Goal: Task Accomplishment & Management: Manage account settings

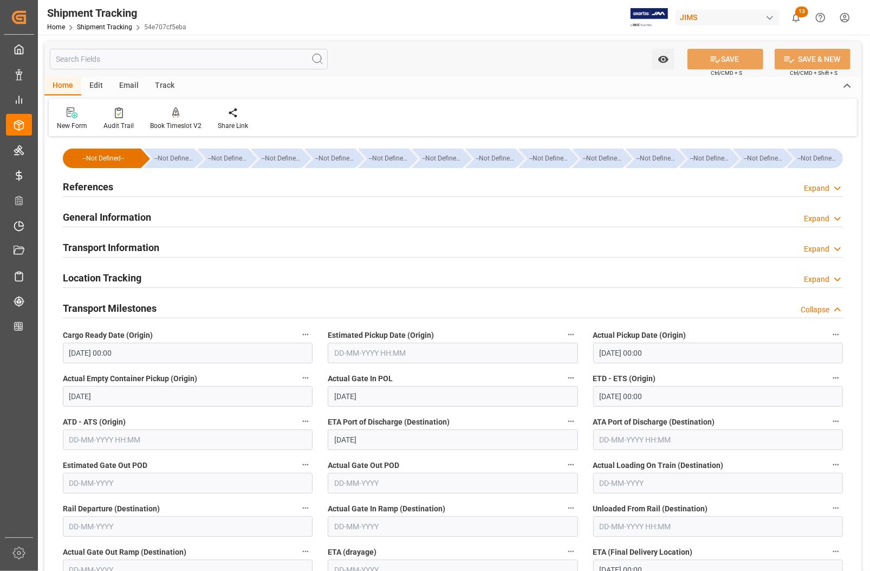
scroll to position [68, 0]
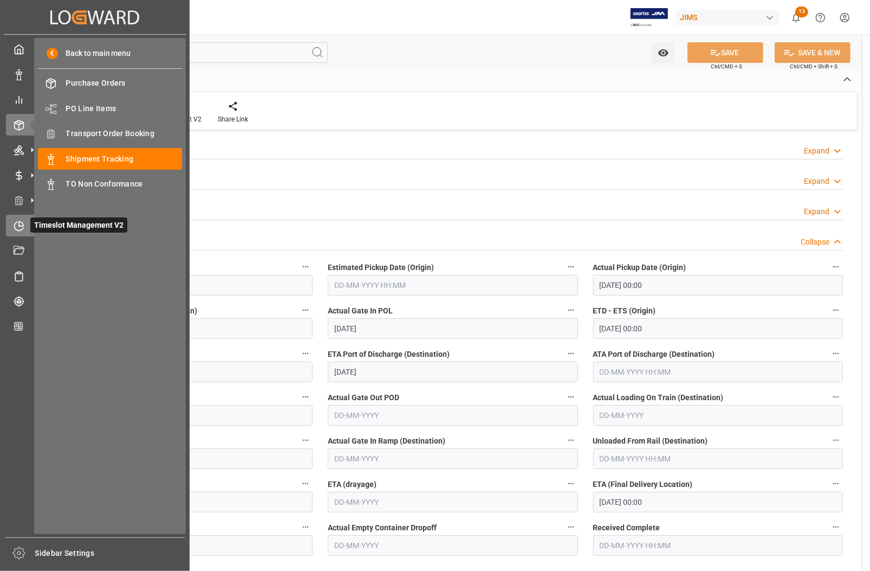
click at [26, 223] on div "Timeslot Management V2 Timeslot Management V2" at bounding box center [95, 225] width 178 height 21
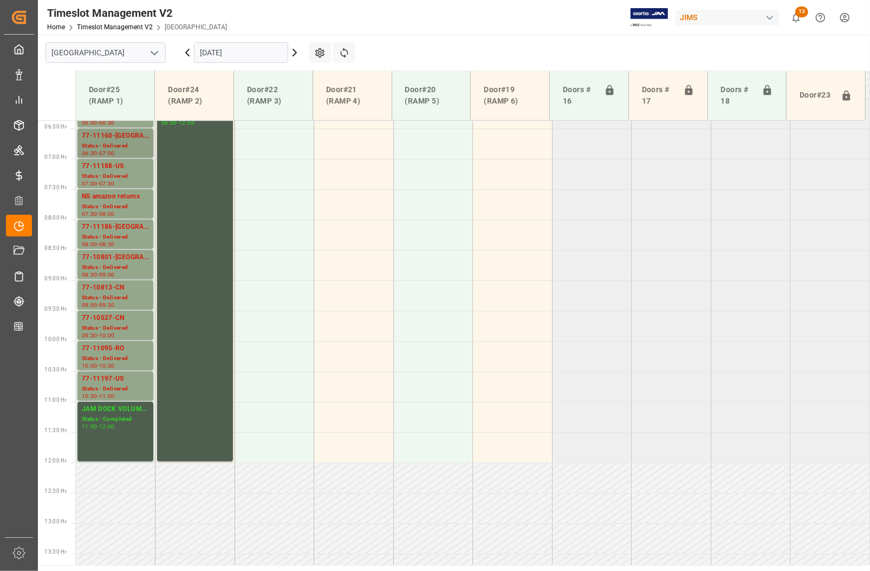
scroll to position [319, 0]
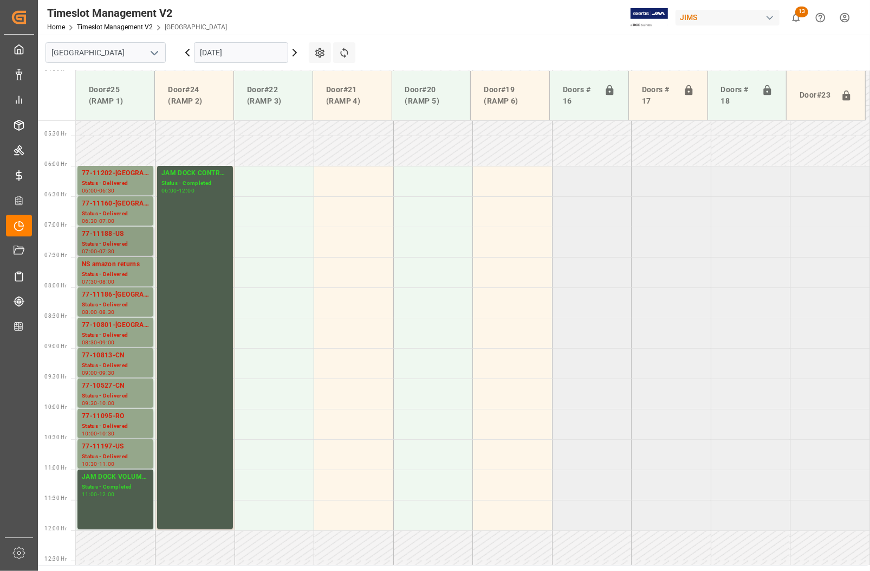
click at [112, 232] on div "77-11188-US" at bounding box center [115, 234] width 67 height 11
click at [112, 323] on div "77-10801-[GEOGRAPHIC_DATA]" at bounding box center [115, 325] width 67 height 11
click at [101, 444] on div "77-11197-US" at bounding box center [115, 446] width 67 height 11
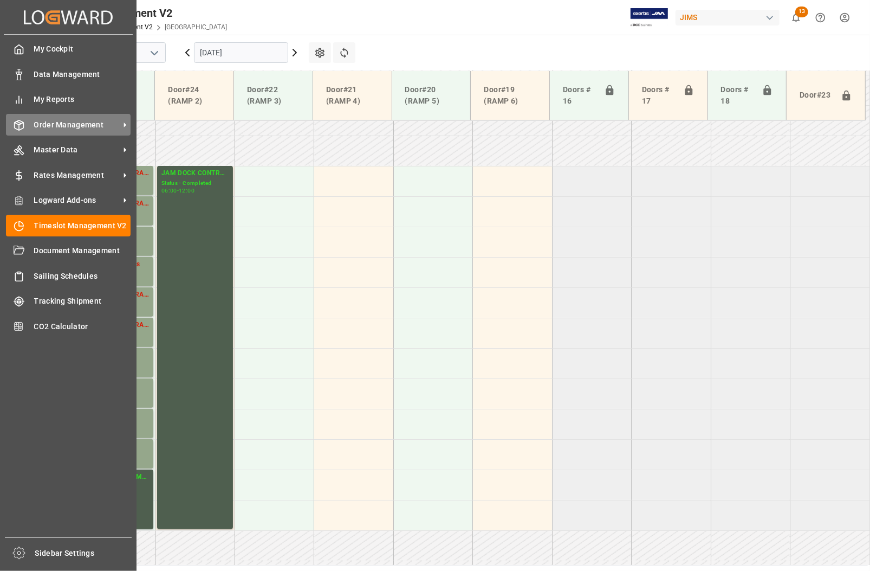
click at [65, 126] on span "Order Management" at bounding box center [77, 124] width 86 height 11
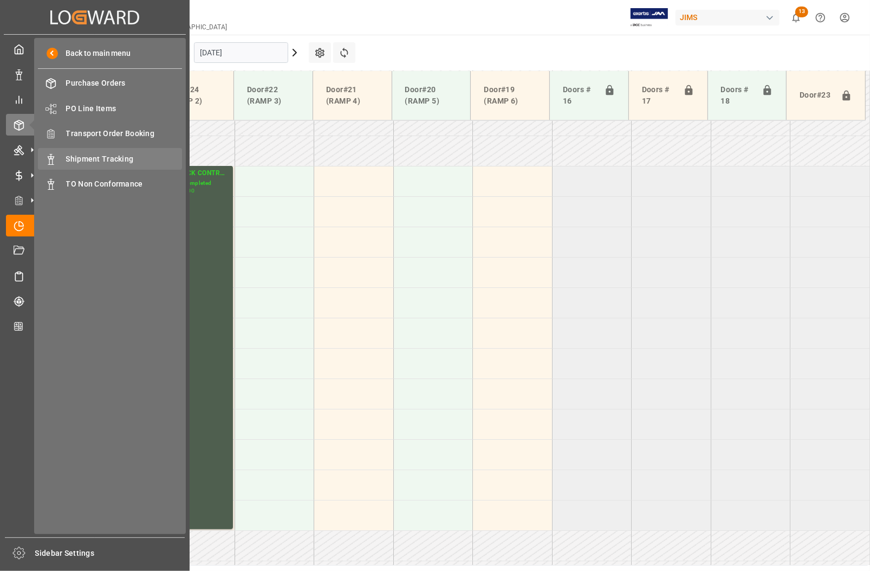
click at [99, 158] on span "Shipment Tracking" at bounding box center [124, 158] width 117 height 11
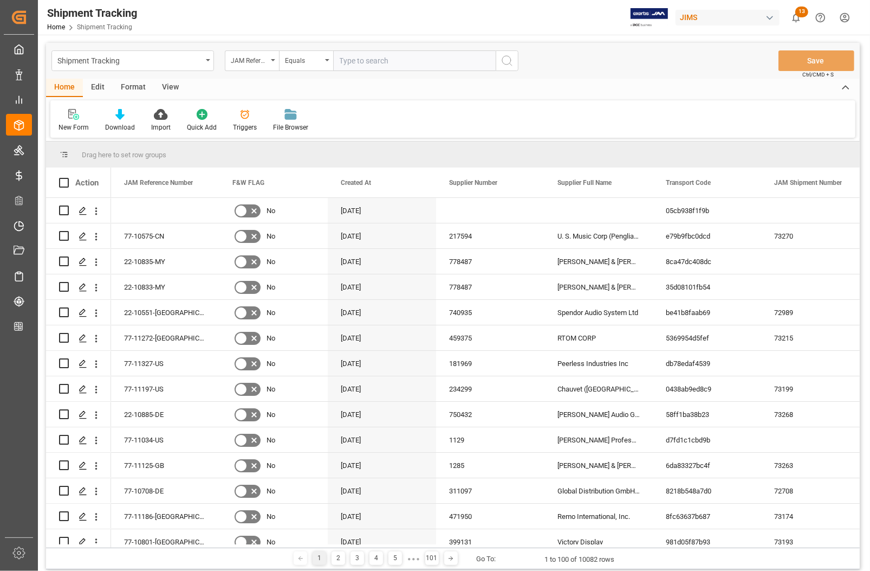
click at [351, 57] on input "text" at bounding box center [414, 60] width 163 height 21
type input "77-11801-[GEOGRAPHIC_DATA]"
click at [500, 63] on button "search button" at bounding box center [507, 60] width 23 height 21
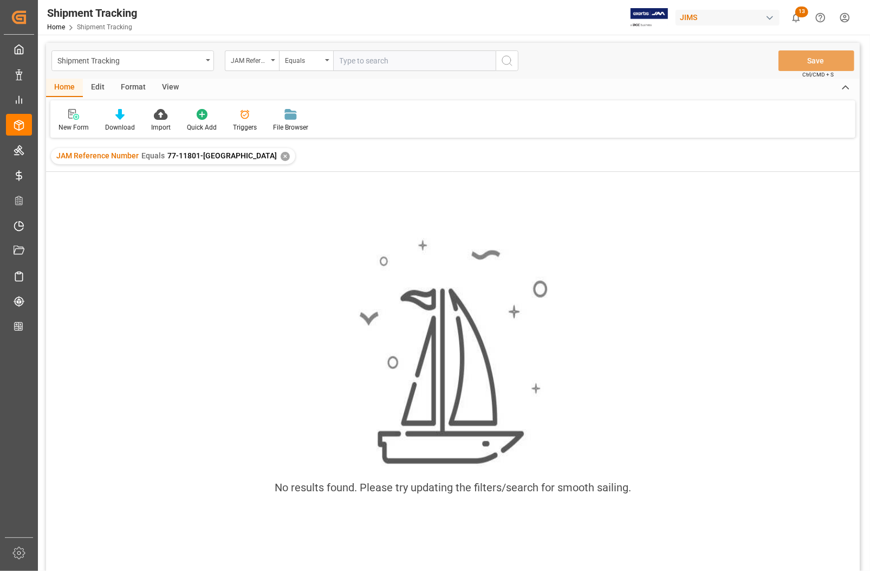
click at [281, 155] on div "✕" at bounding box center [285, 156] width 9 height 9
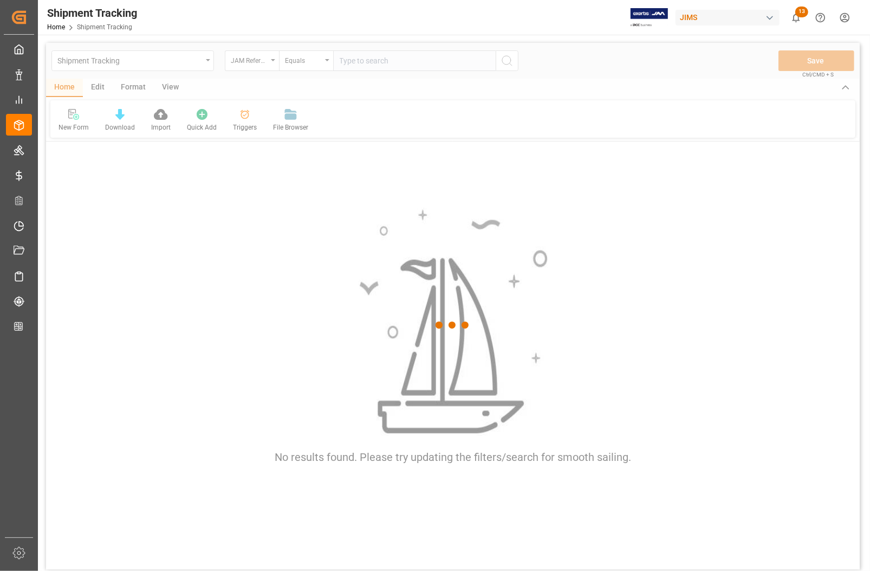
click at [359, 62] on div at bounding box center [453, 325] width 814 height 564
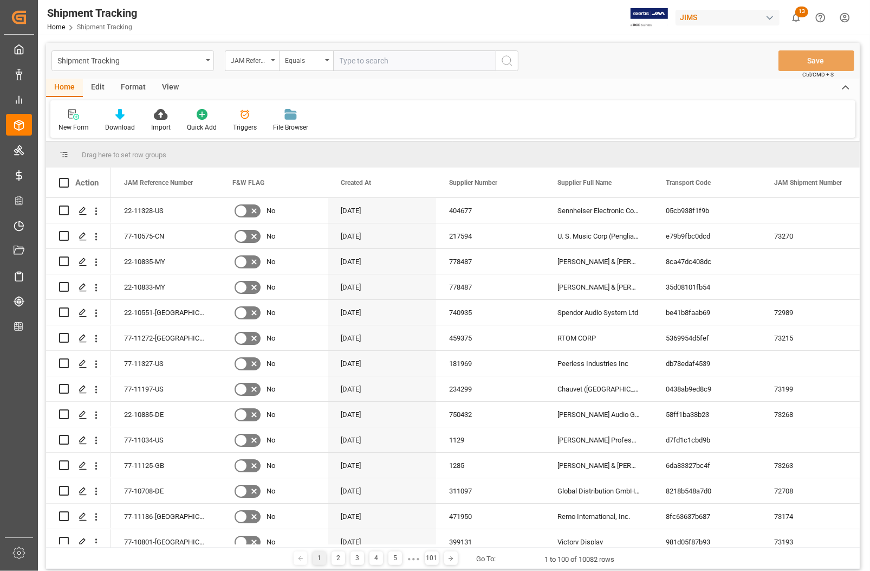
click at [359, 62] on input "text" at bounding box center [414, 60] width 163 height 21
type input "77-10801-[GEOGRAPHIC_DATA]"
click at [508, 63] on circle "search button" at bounding box center [506, 60] width 9 height 9
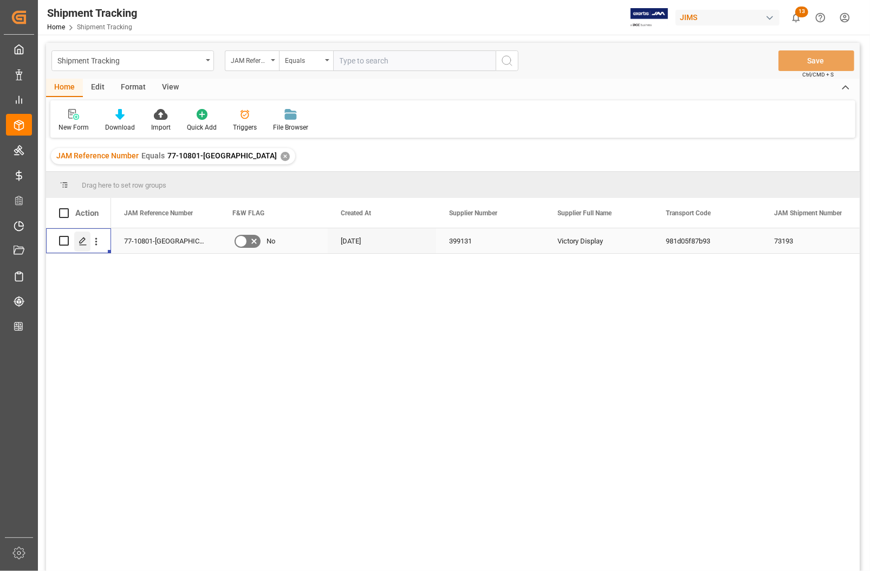
click at [85, 242] on icon "Press SPACE to select this row." at bounding box center [83, 241] width 9 height 9
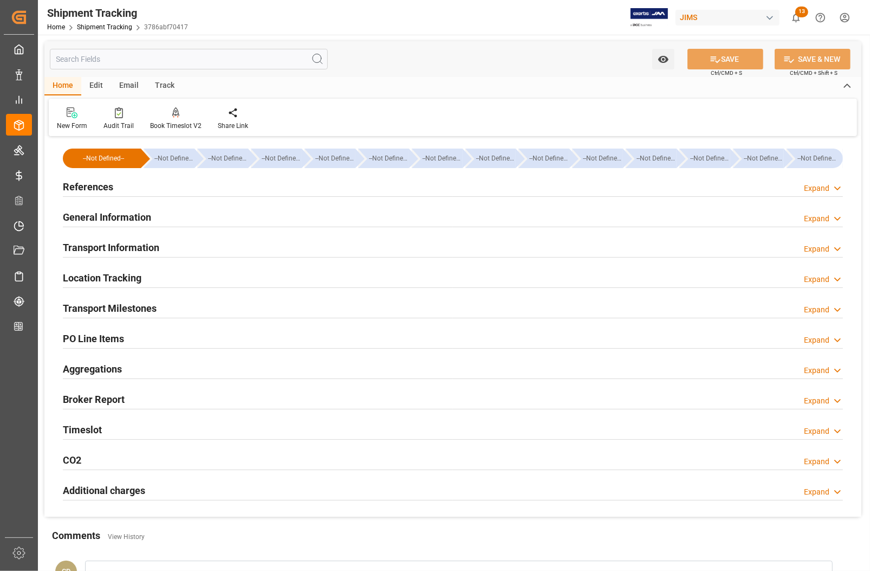
type input "[DATE]"
click at [96, 185] on h2 "References" at bounding box center [88, 186] width 50 height 15
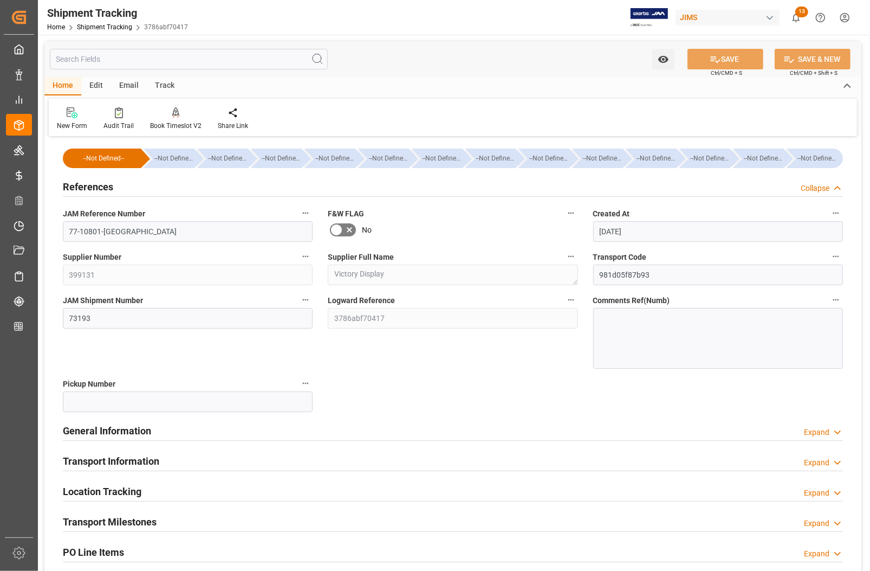
click at [95, 185] on h2 "References" at bounding box center [88, 186] width 50 height 15
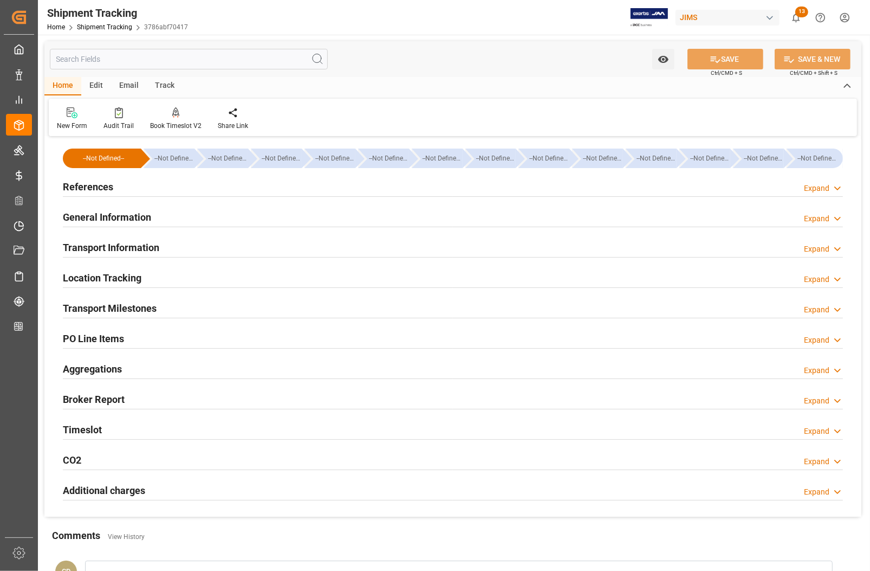
click at [76, 188] on h2 "References" at bounding box center [88, 186] width 50 height 15
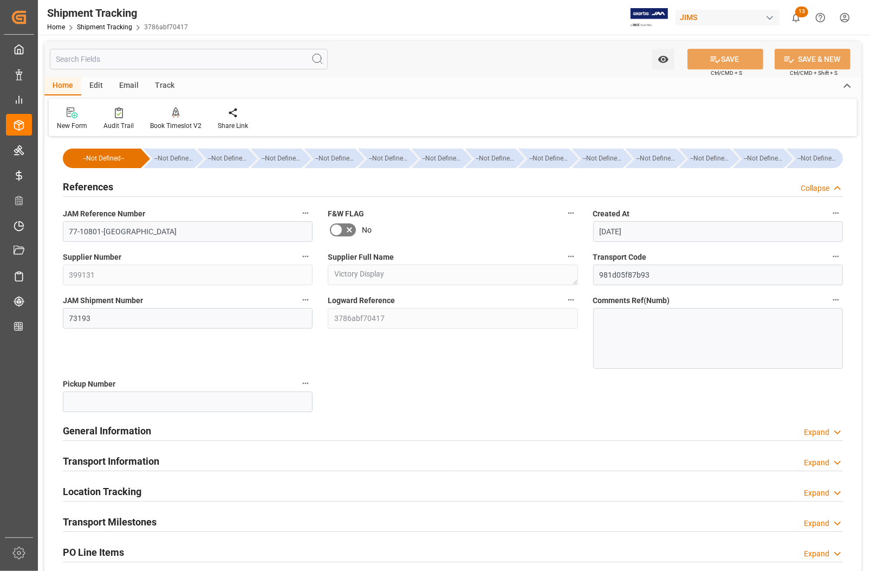
click at [79, 188] on h2 "References" at bounding box center [88, 186] width 50 height 15
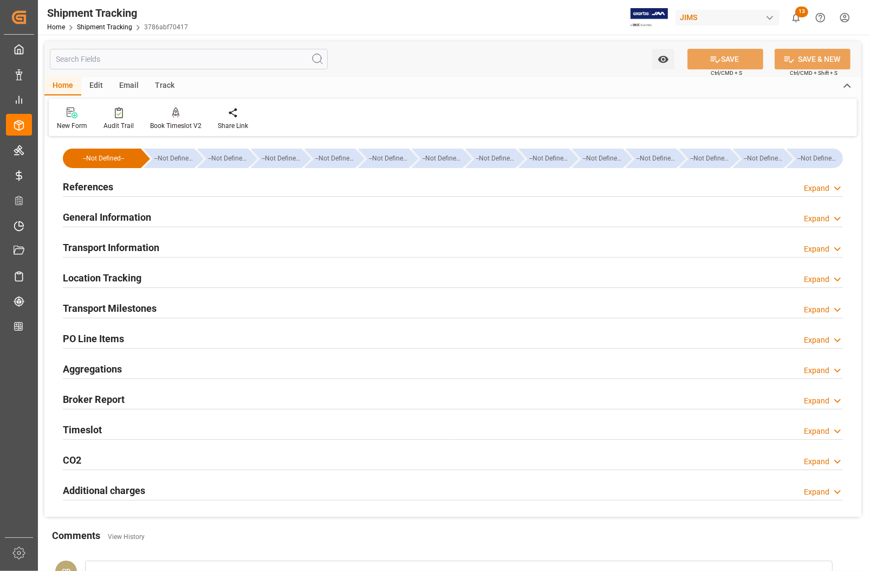
click at [99, 280] on h2 "Location Tracking" at bounding box center [102, 277] width 79 height 15
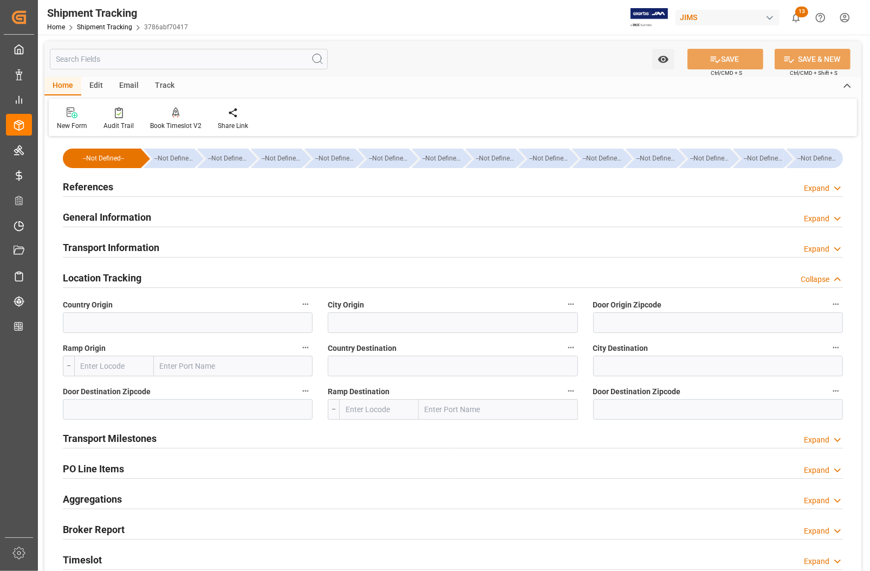
click at [98, 246] on h2 "Transport Information" at bounding box center [111, 247] width 96 height 15
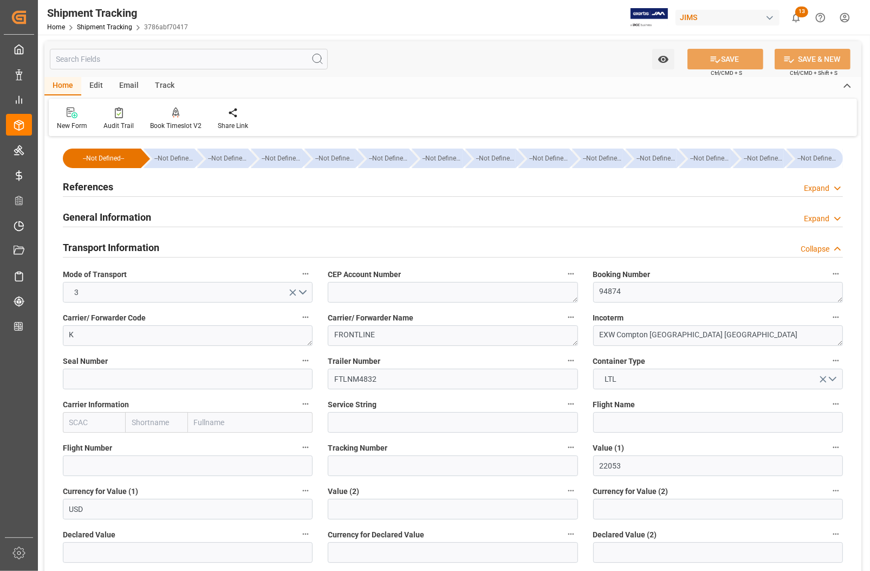
click at [78, 218] on h2 "General Information" at bounding box center [107, 217] width 88 height 15
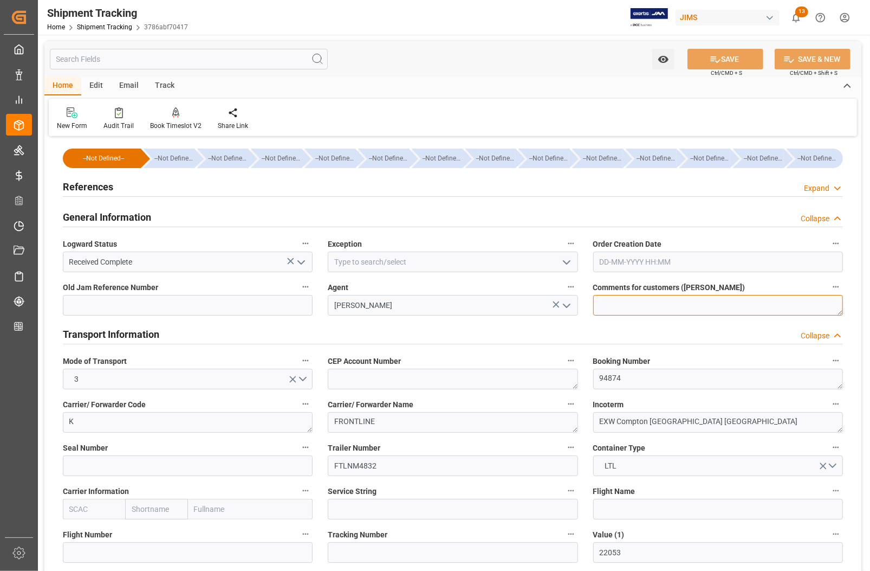
click at [610, 305] on textarea at bounding box center [719, 305] width 250 height 21
type textarea "shipment includes 1 box with extra non-inventory parts for div ON"
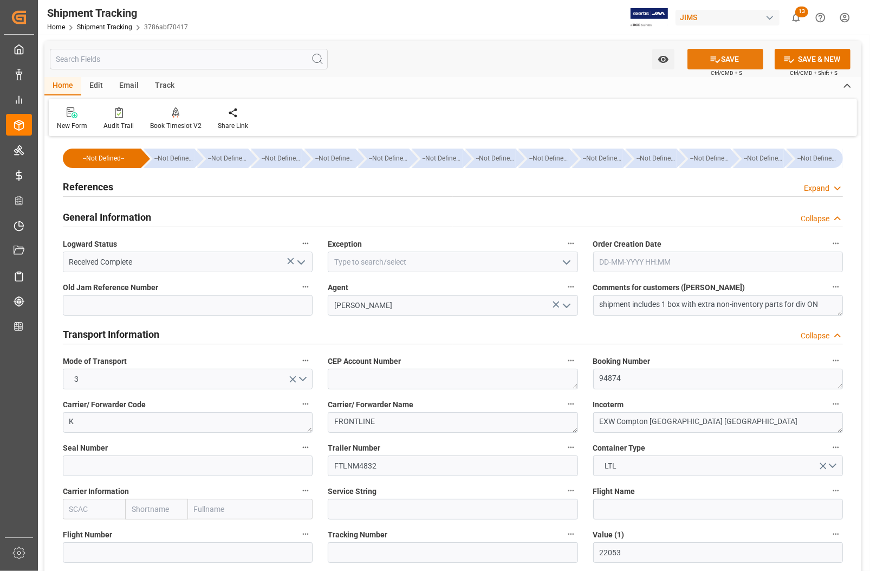
click at [714, 55] on icon at bounding box center [715, 59] width 11 height 11
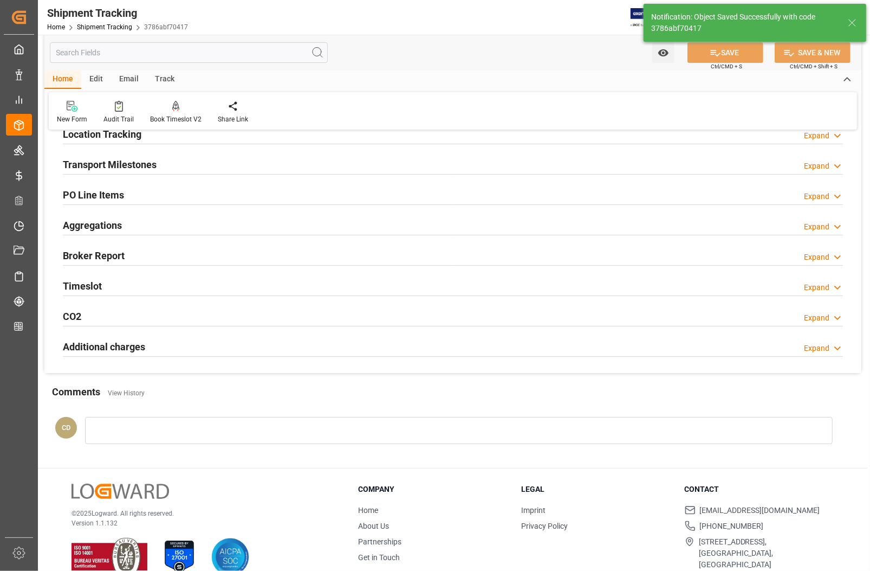
scroll to position [164, 0]
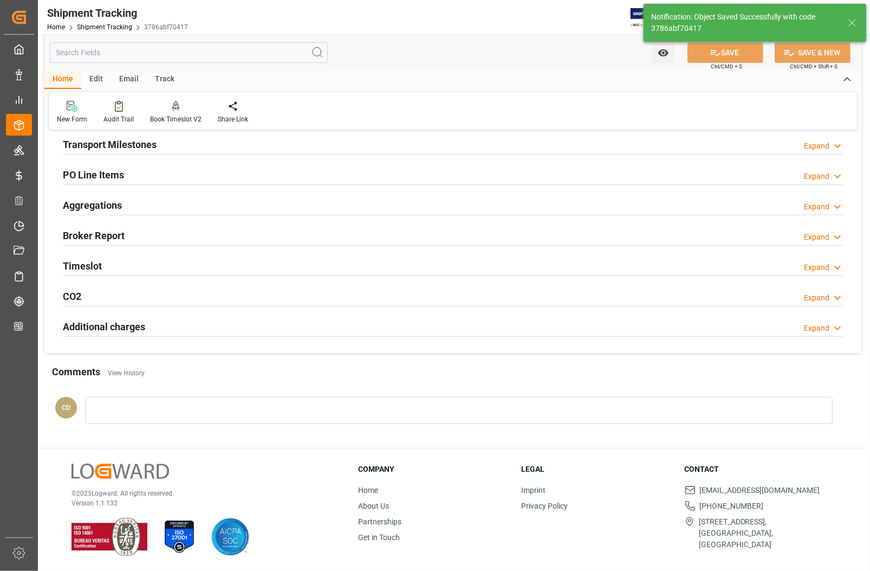
click at [96, 141] on h2 "Transport Milestones" at bounding box center [110, 144] width 94 height 15
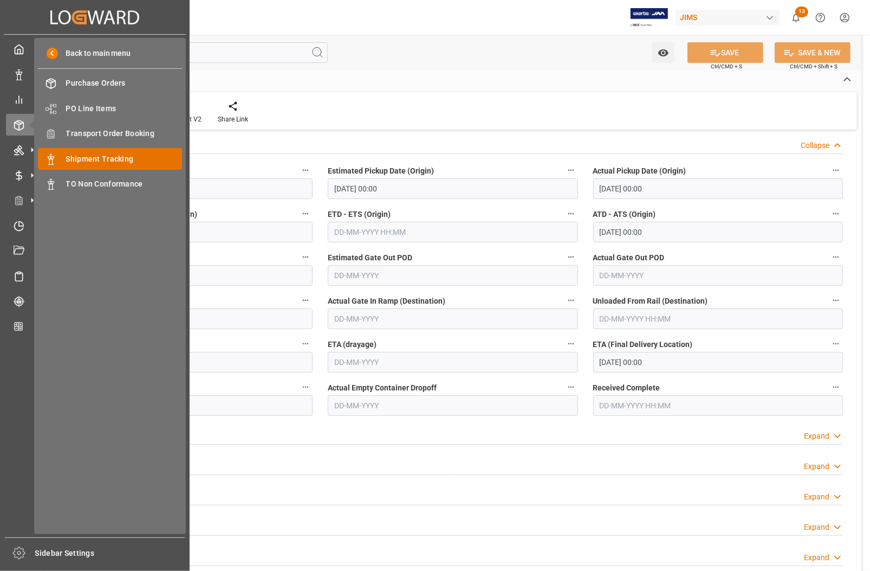
click at [132, 160] on span "Shipment Tracking" at bounding box center [124, 158] width 117 height 11
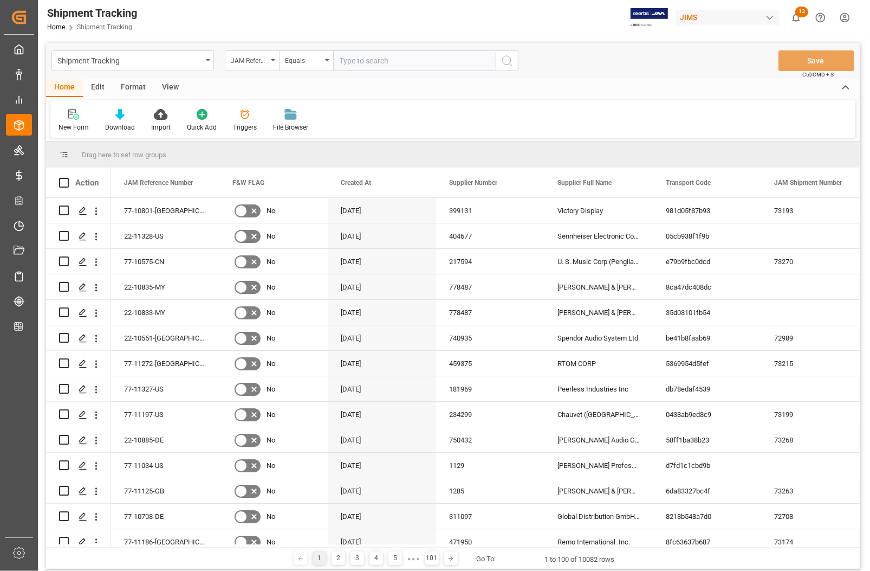
click at [394, 60] on input "text" at bounding box center [414, 60] width 163 height 21
type input "77-11095-RO"
click at [507, 62] on icon "search button" at bounding box center [507, 60] width 13 height 13
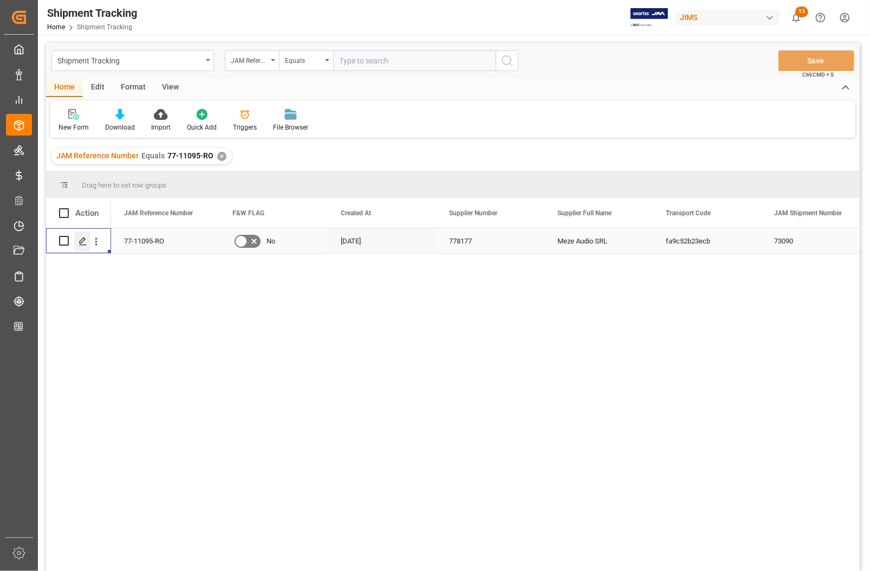
click at [86, 240] on icon "Press SPACE to select this row." at bounding box center [83, 241] width 9 height 9
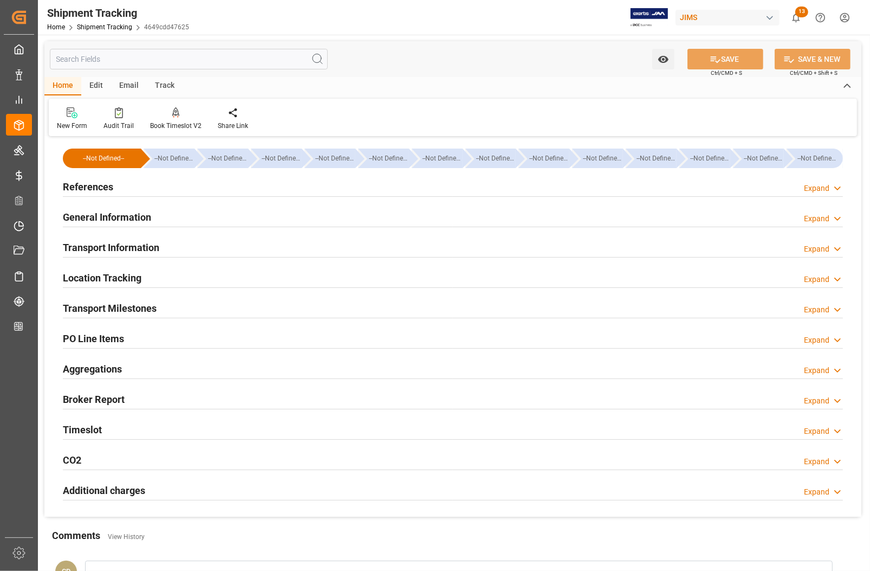
type input "[DATE] 00:00"
click at [86, 215] on h2 "General Information" at bounding box center [107, 217] width 88 height 15
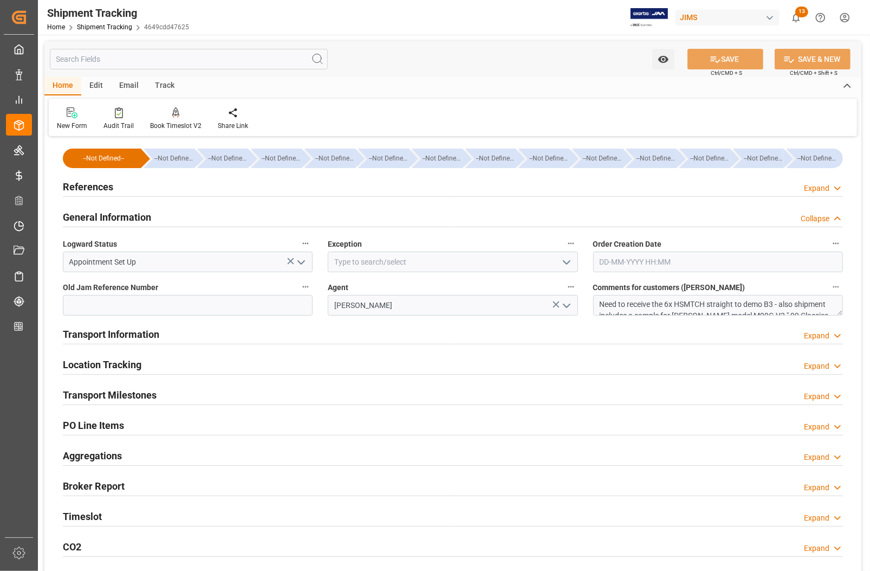
click at [86, 215] on h2 "General Information" at bounding box center [107, 217] width 88 height 15
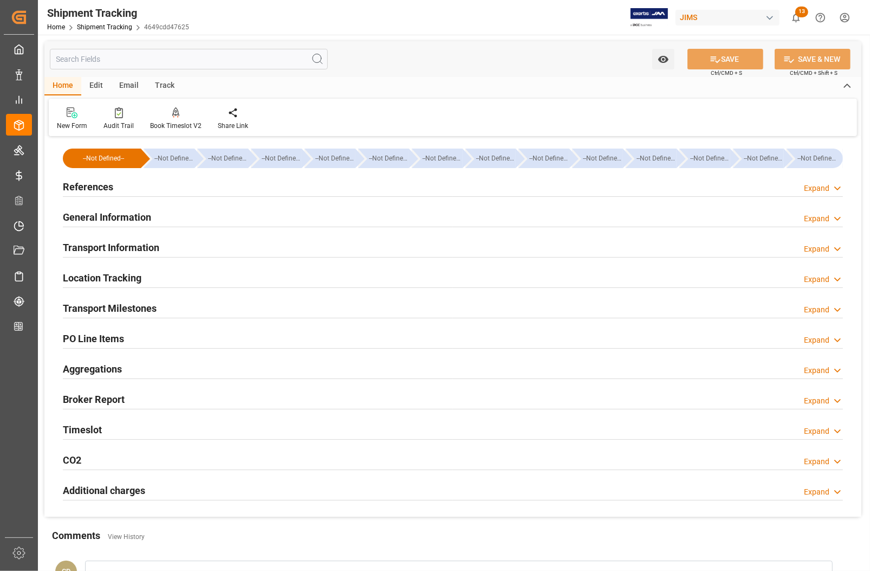
click at [91, 305] on h2 "Transport Milestones" at bounding box center [110, 308] width 94 height 15
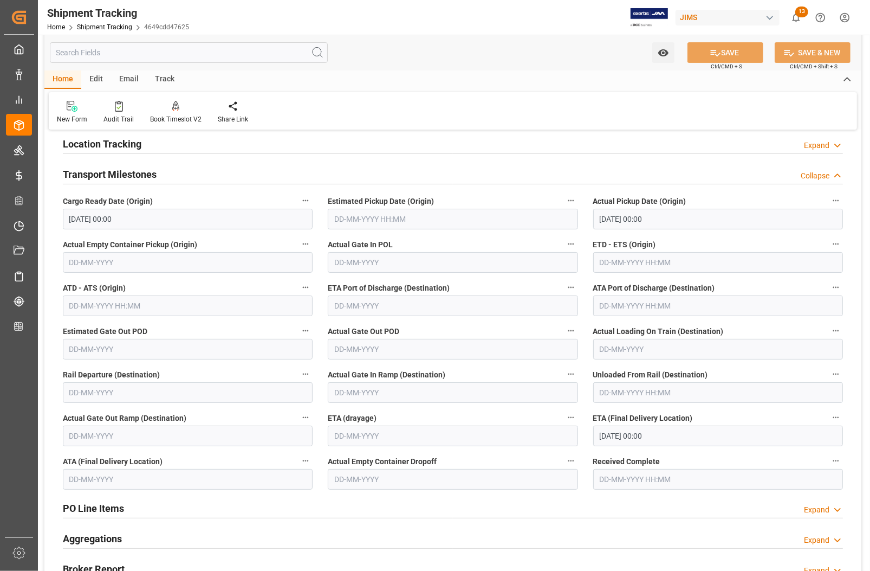
scroll to position [136, 0]
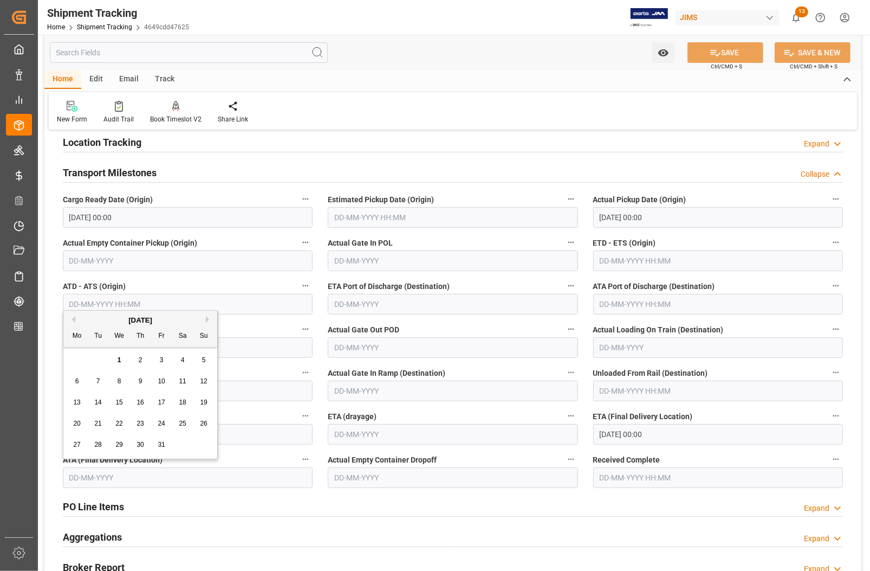
click at [194, 475] on input "text" at bounding box center [188, 477] width 250 height 21
click at [120, 361] on span "1" at bounding box center [120, 360] width 4 height 8
type input "[DATE]"
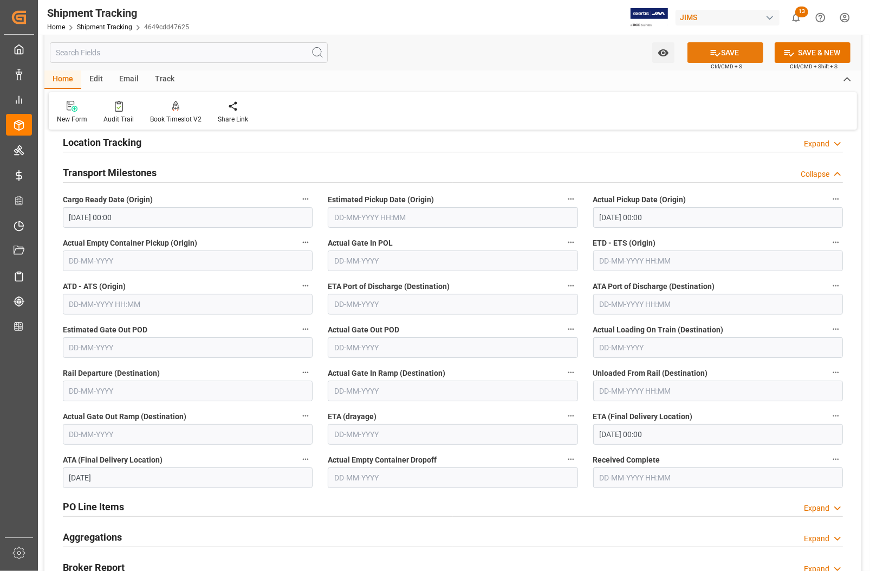
click at [703, 51] on button "SAVE" at bounding box center [726, 52] width 76 height 21
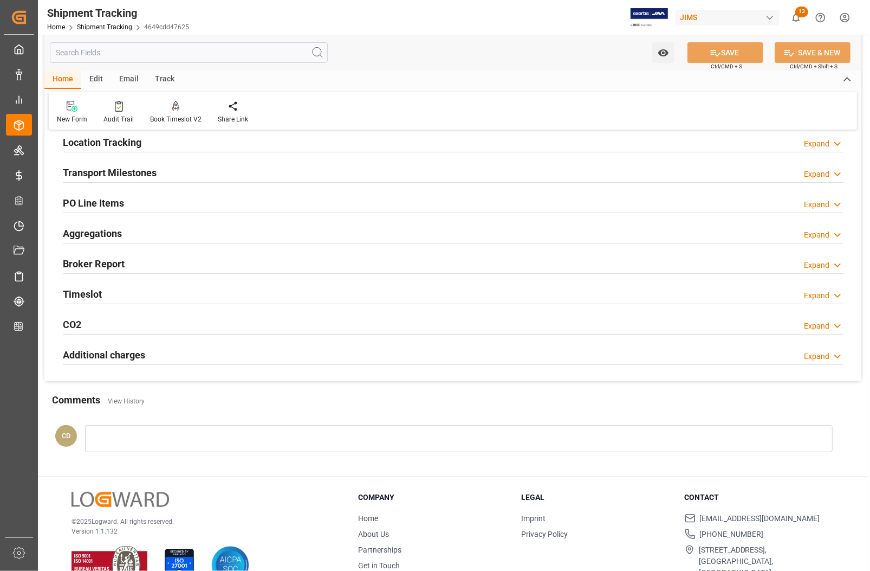
click at [296, 100] on div "New Form Audit Trail Book Timeslot V2 Book a Timeslot for the shipment Share Li…" at bounding box center [453, 110] width 809 height 37
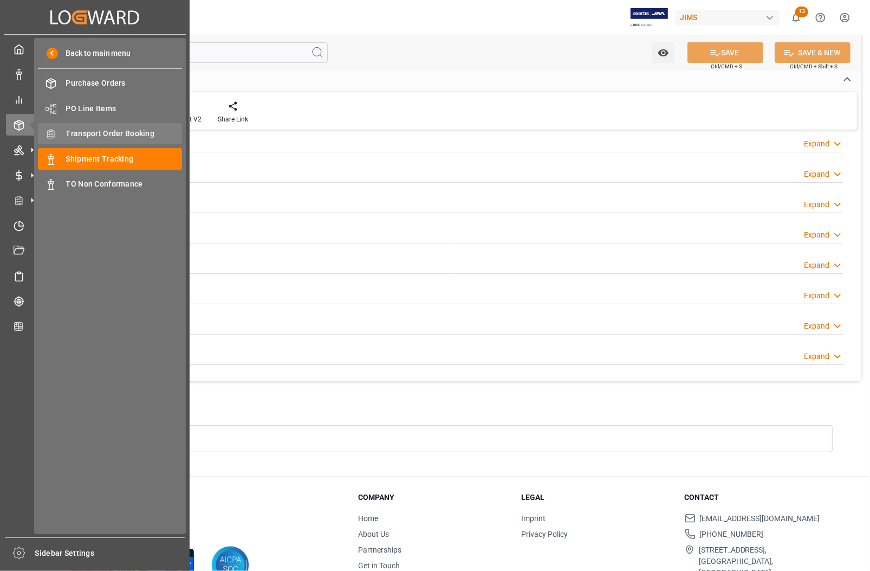
click at [98, 136] on span "Transport Order Booking" at bounding box center [124, 133] width 117 height 11
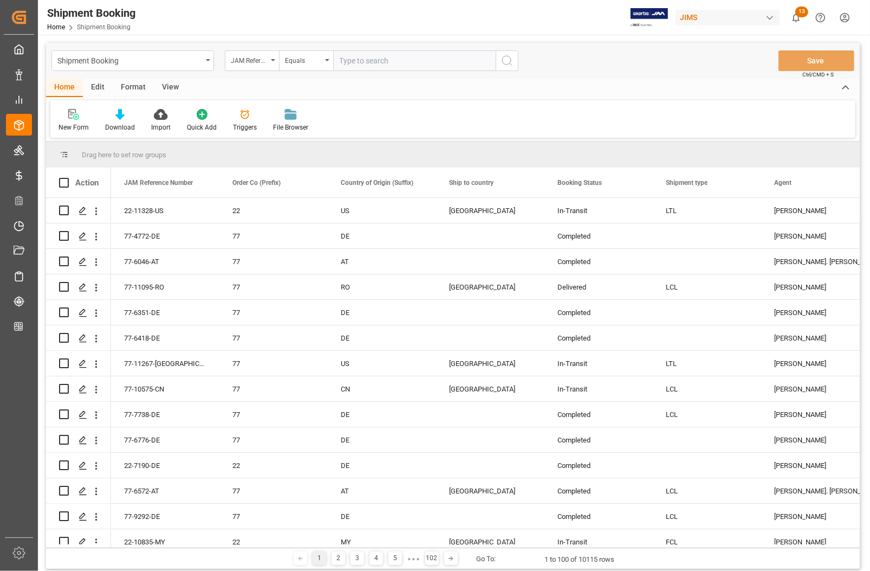
click at [364, 61] on input "text" at bounding box center [414, 60] width 163 height 21
type input "1"
type input "77-10977-US"
click at [510, 61] on icon "search button" at bounding box center [507, 60] width 13 height 13
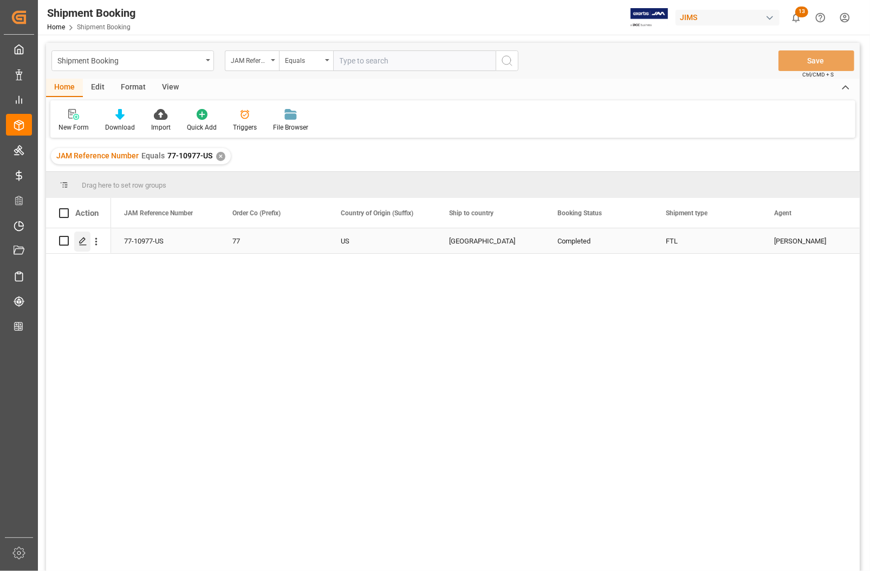
click at [82, 243] on icon "Press SPACE to select this row." at bounding box center [83, 241] width 9 height 9
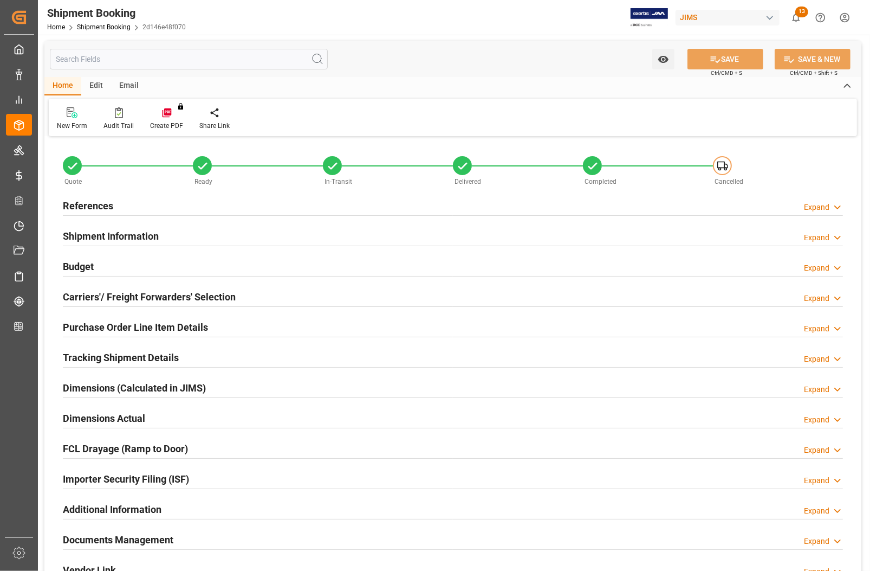
type input "0"
type input "9974.4391"
type input "3200"
type input "218084.5"
click at [87, 263] on h2 "Budget" at bounding box center [78, 266] width 31 height 15
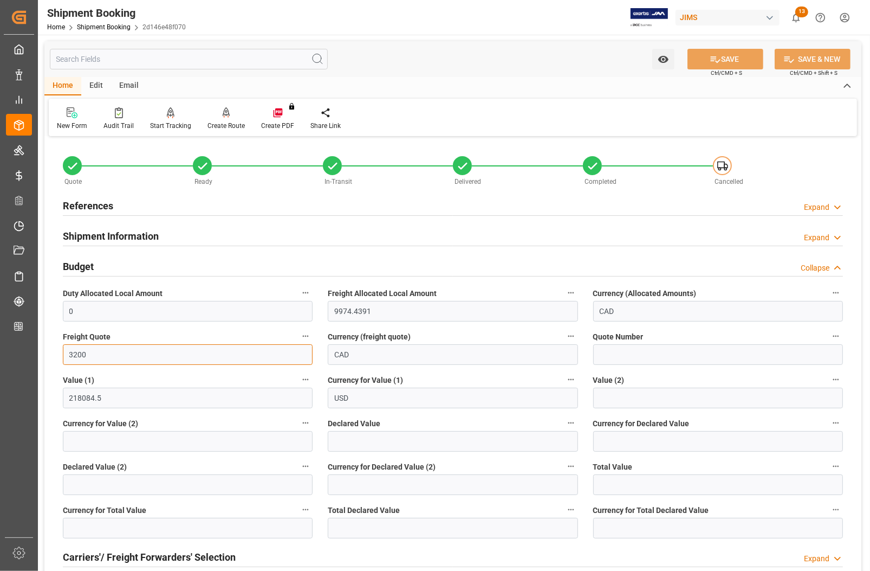
click at [105, 353] on input "3200" at bounding box center [188, 354] width 250 height 21
click at [99, 357] on input "3200" at bounding box center [188, 354] width 250 height 21
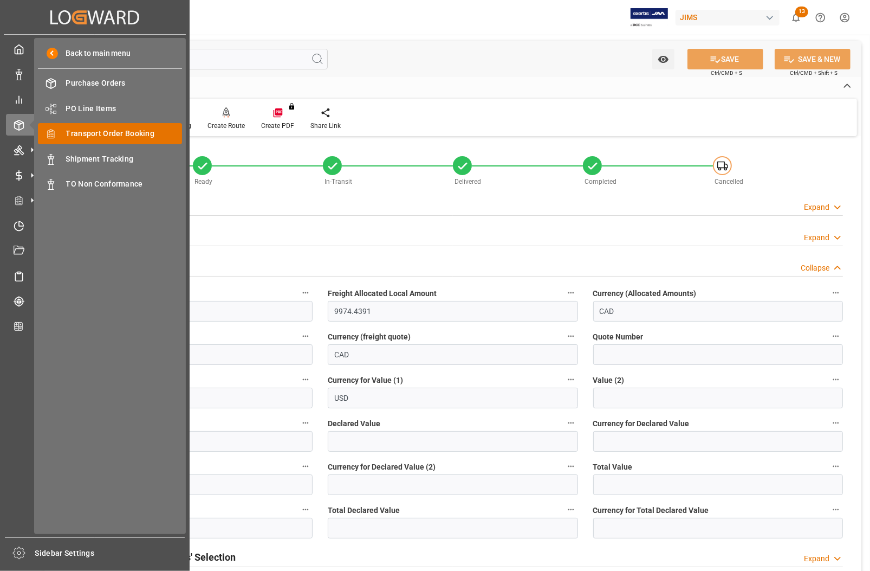
click at [99, 131] on span "Transport Order Booking" at bounding box center [124, 133] width 117 height 11
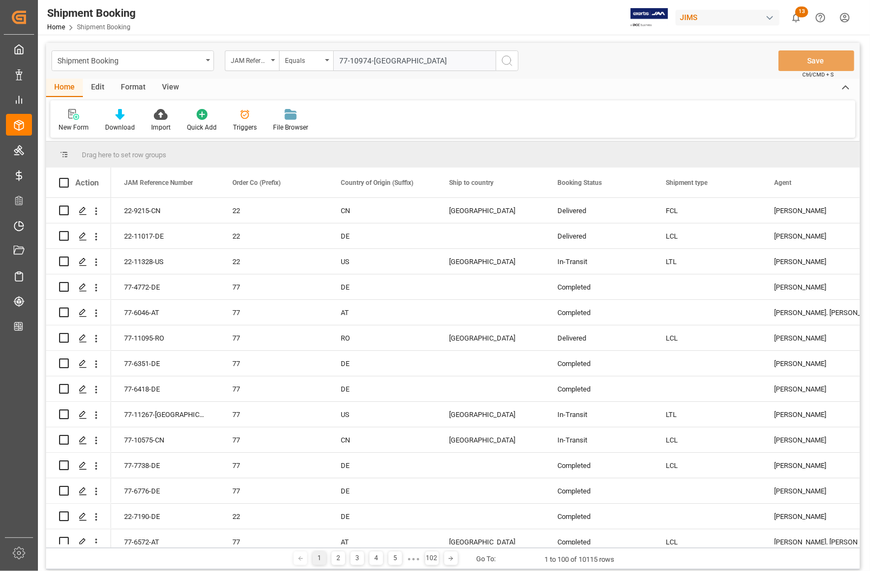
type input "77-10974-[GEOGRAPHIC_DATA]"
click at [508, 61] on icon "search button" at bounding box center [507, 60] width 13 height 13
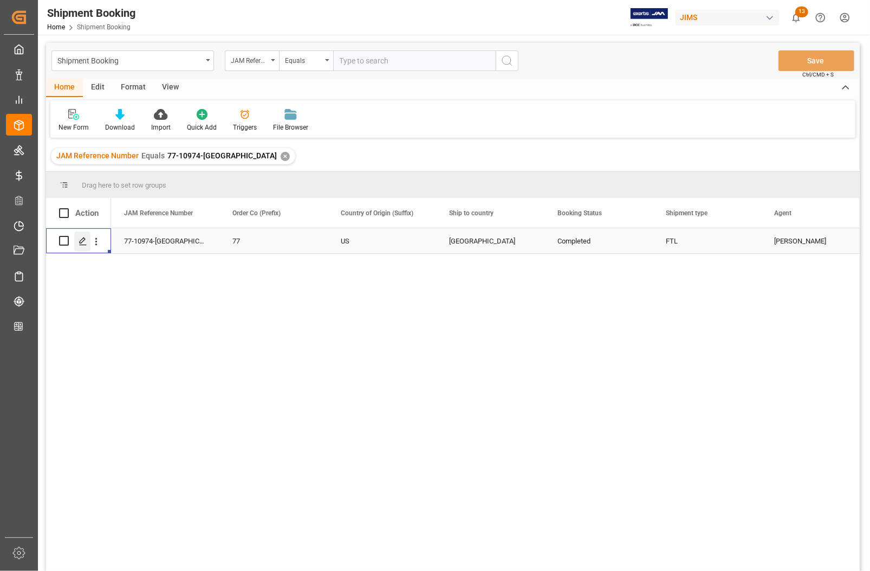
click at [84, 242] on icon "Press SPACE to select this row." at bounding box center [83, 241] width 9 height 9
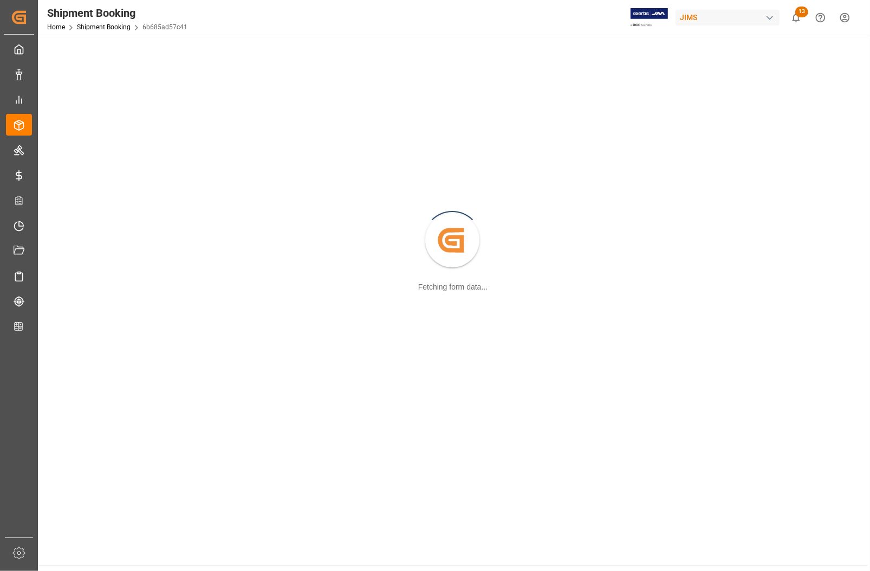
click at [84, 242] on div "Created by potrace 1.15, written by [PERSON_NAME] [DATE]-[DATE] Fetching form d…" at bounding box center [452, 240] width 817 height 399
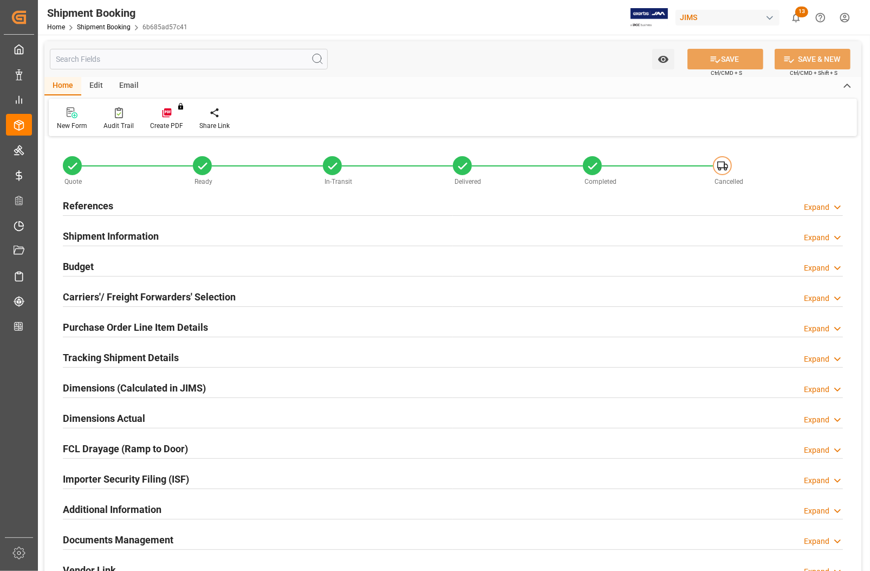
type input "0"
type input "7201.9211"
type input "3200"
type input "238018.56"
click at [72, 262] on h2 "Budget" at bounding box center [78, 266] width 31 height 15
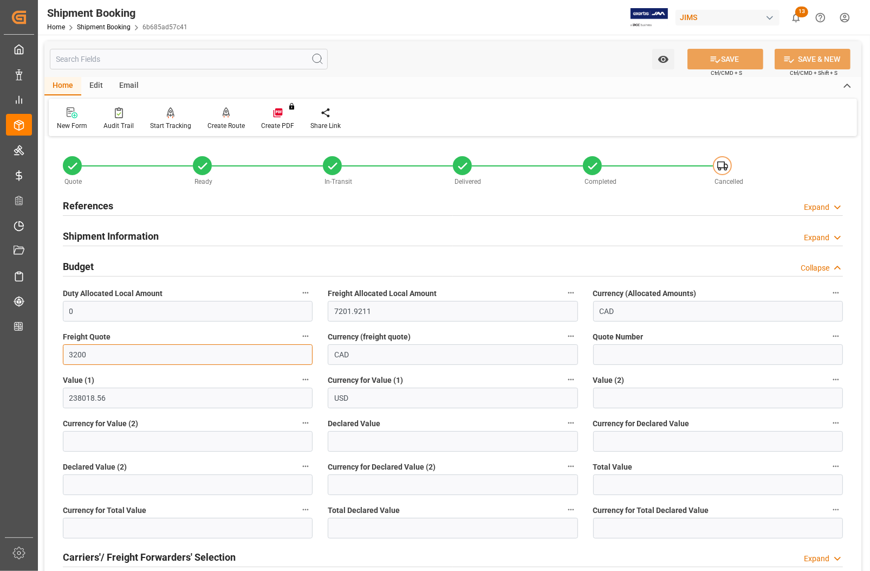
click at [99, 354] on input "3200" at bounding box center [188, 354] width 250 height 21
